Goal: Find specific page/section: Find specific page/section

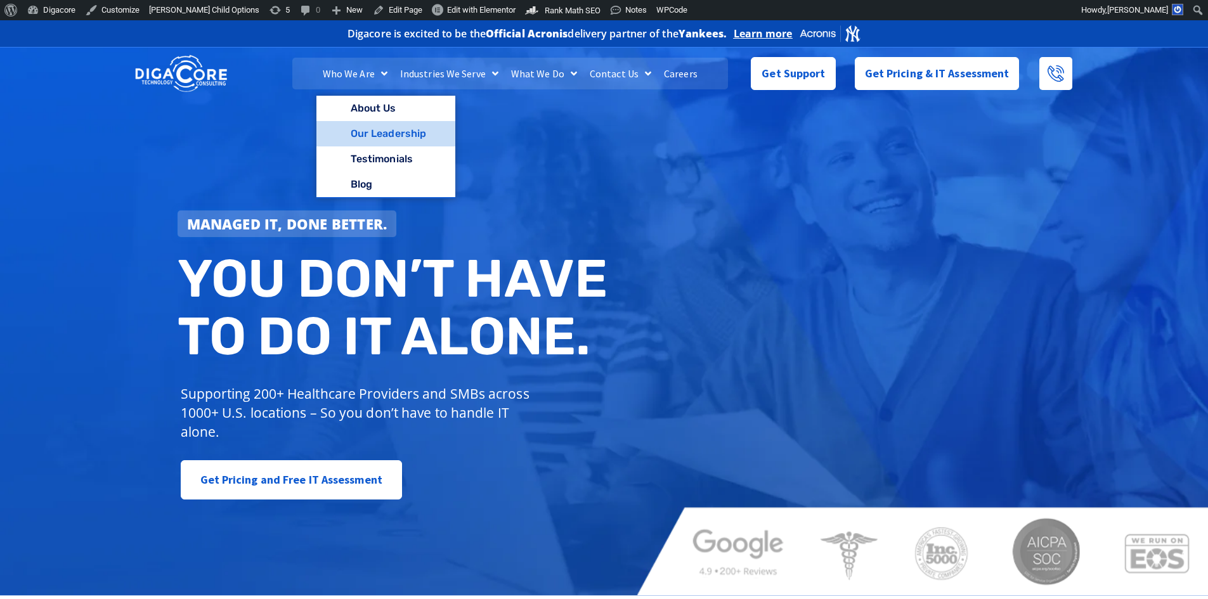
click at [390, 135] on link "Our Leadership" at bounding box center [385, 133] width 139 height 25
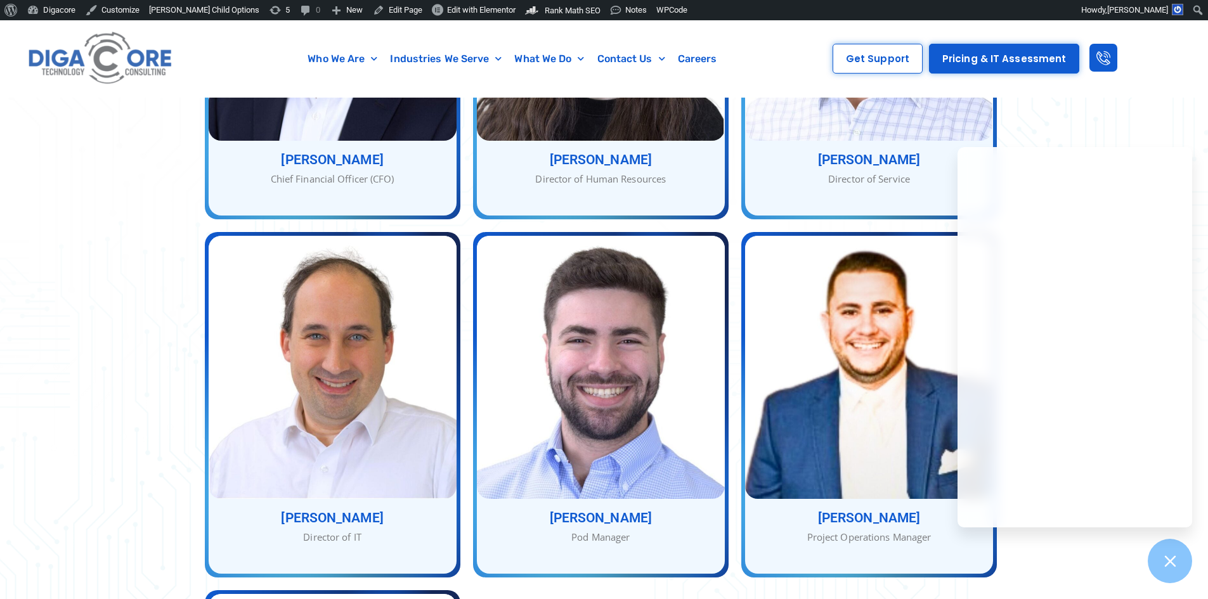
scroll to position [1079, 0]
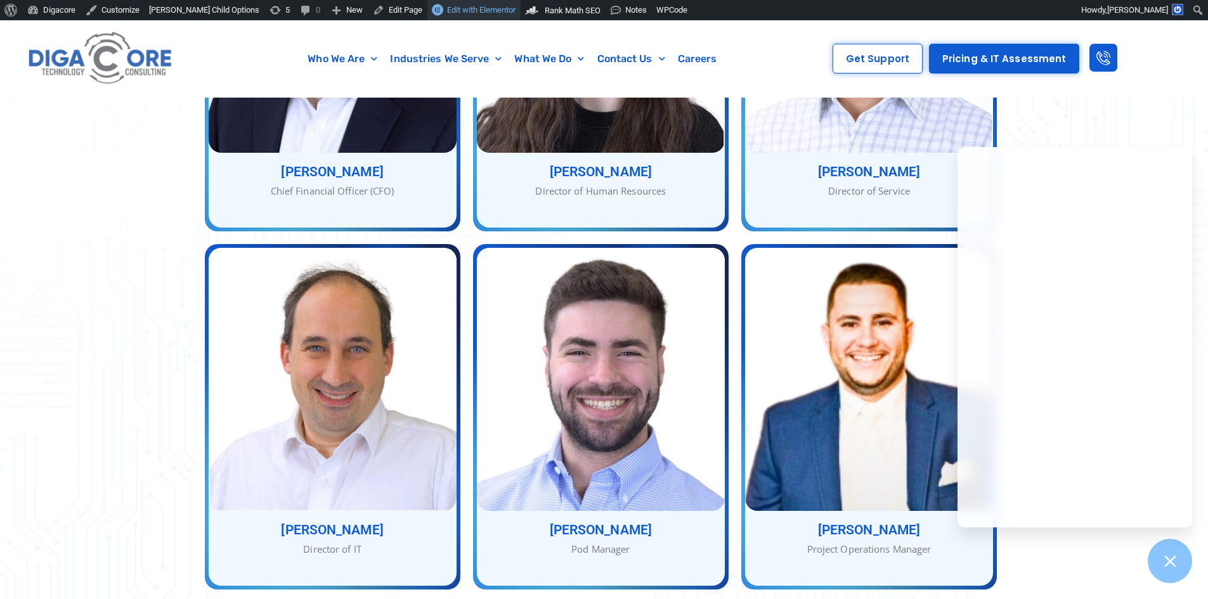
click at [468, 17] on link "Edit with Elementor" at bounding box center [473, 10] width 93 height 20
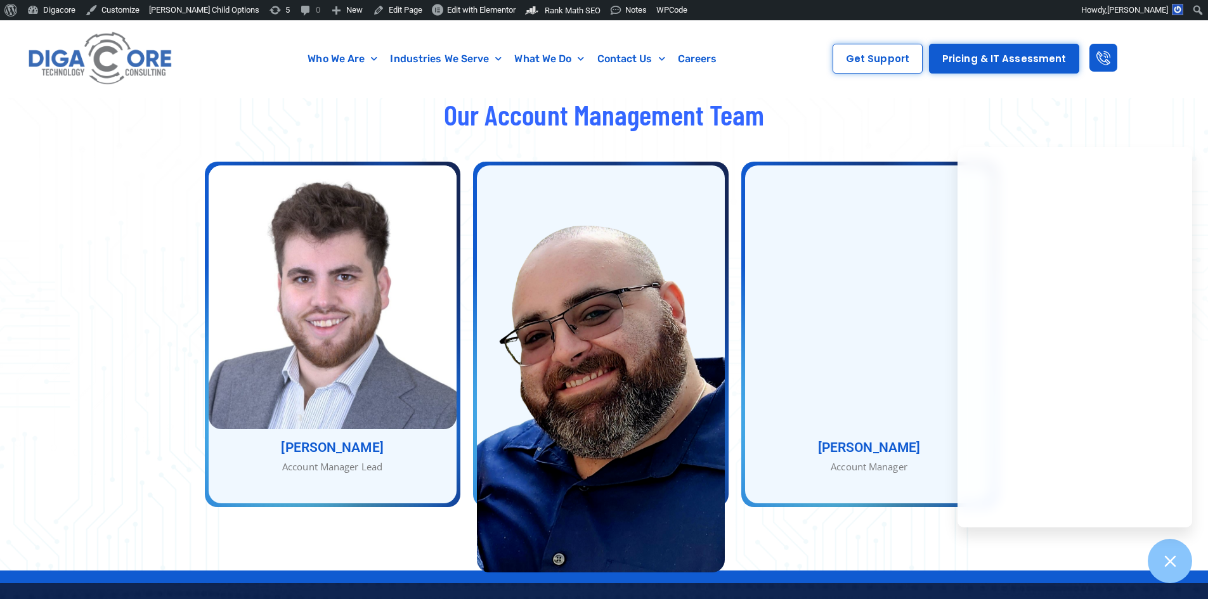
scroll to position [1646, 0]
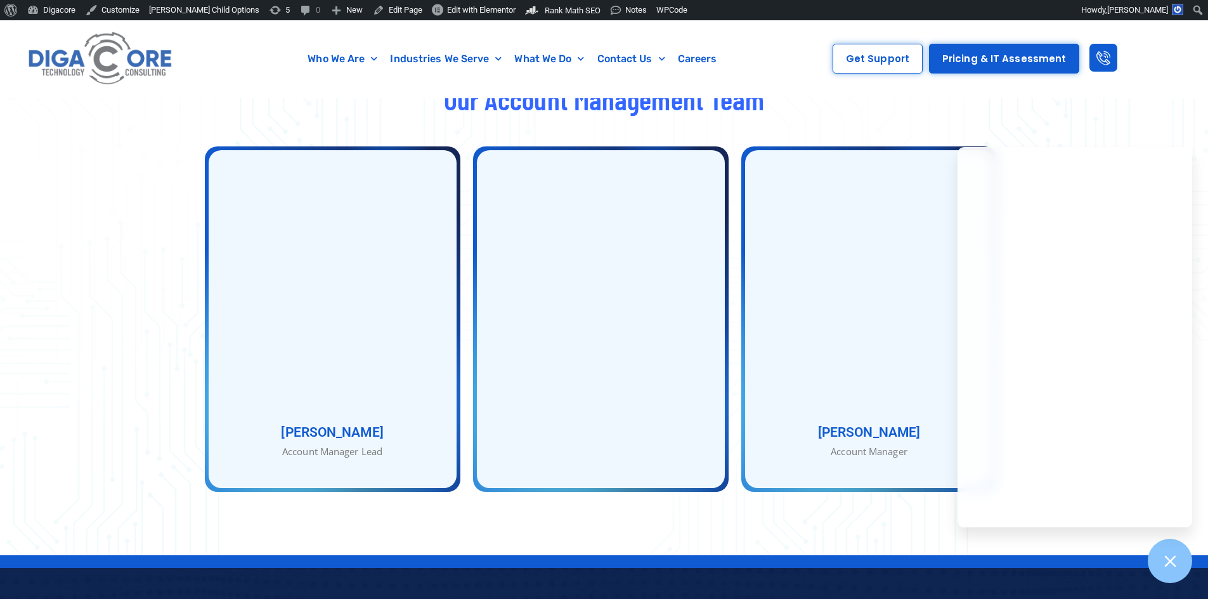
scroll to position [1582, 0]
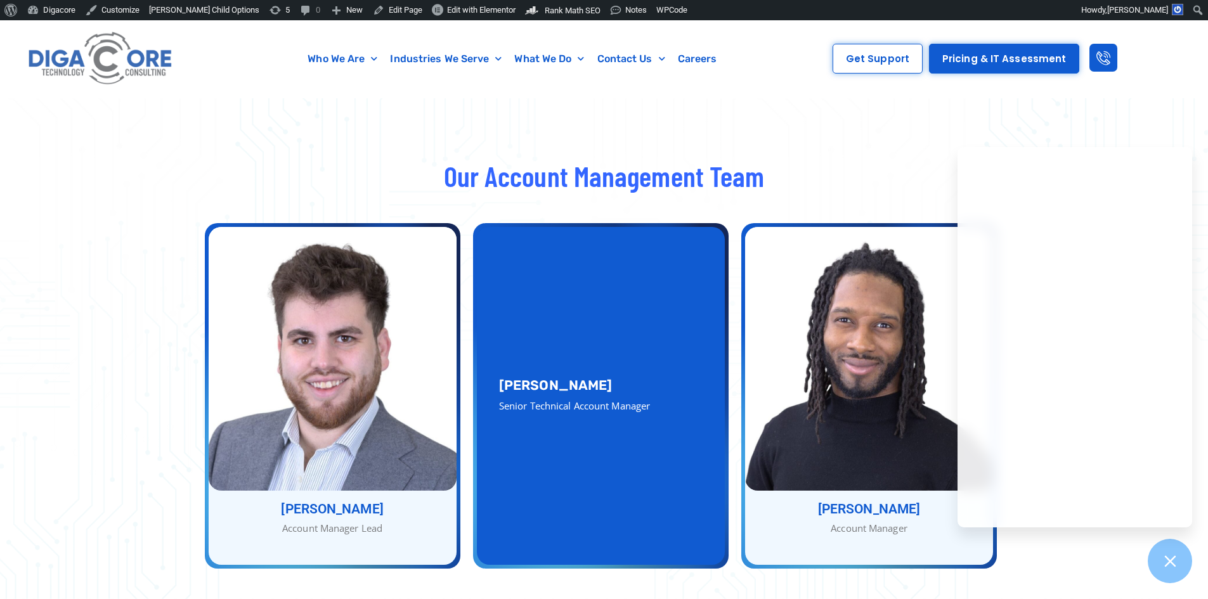
click at [624, 329] on div "Jason Solomon Senior Technical Account Manager" at bounding box center [601, 396] width 248 height 338
